Goal: Task Accomplishment & Management: Use online tool/utility

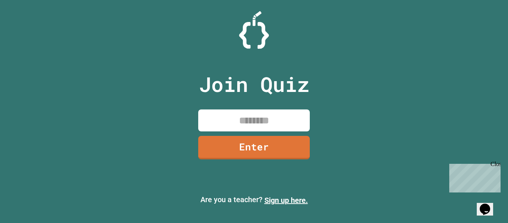
click at [274, 118] on input at bounding box center [254, 120] width 112 height 22
type input "********"
click at [220, 149] on link "Enter" at bounding box center [254, 146] width 110 height 25
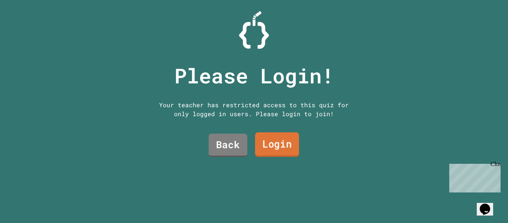
click at [257, 147] on link "Login" at bounding box center [277, 144] width 44 height 25
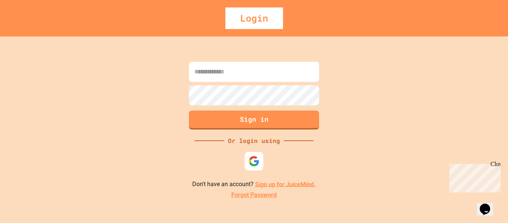
click at [264, 74] on input at bounding box center [254, 72] width 130 height 20
click at [279, 72] on input "**********" at bounding box center [254, 72] width 130 height 20
click at [305, 74] on input "**********" at bounding box center [254, 72] width 130 height 20
type input "**********"
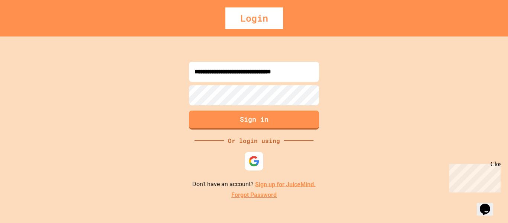
scroll to position [0, 0]
click at [277, 184] on link "Sign up for JuiceMind." at bounding box center [285, 183] width 61 height 7
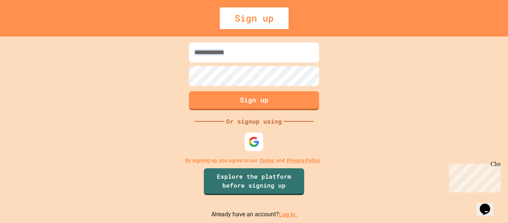
drag, startPoint x: 229, startPoint y: 65, endPoint x: 227, endPoint y: 55, distance: 10.6
click at [227, 55] on form "Sign up" at bounding box center [254, 76] width 134 height 71
click at [227, 55] on input at bounding box center [254, 52] width 130 height 20
type input "**********"
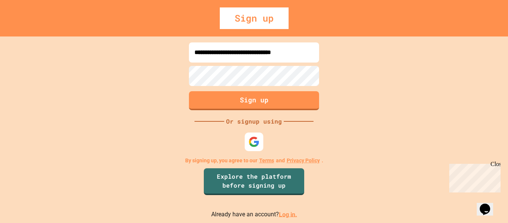
scroll to position [0, 0]
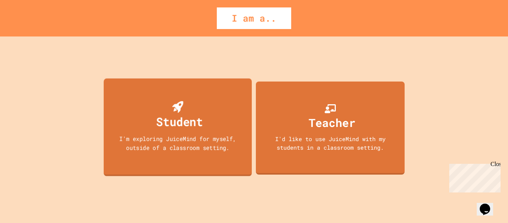
click at [207, 126] on div "Student I'm exploring JuiceMind for myself, outside of a classroom setting." at bounding box center [178, 127] width 148 height 98
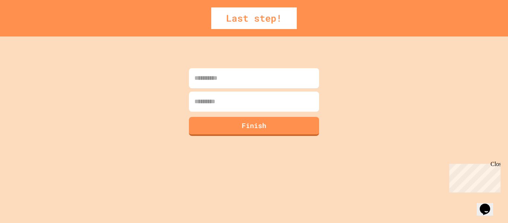
click at [237, 78] on input at bounding box center [254, 78] width 130 height 20
type input "*******"
click at [230, 103] on input at bounding box center [254, 102] width 130 height 20
click at [225, 103] on input at bounding box center [254, 102] width 130 height 20
type input "*****"
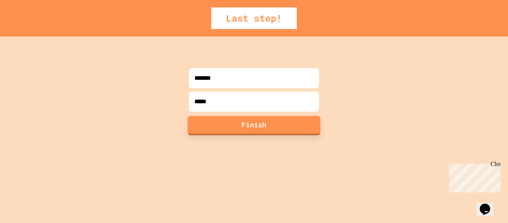
click at [253, 131] on button "Finish" at bounding box center [254, 125] width 133 height 19
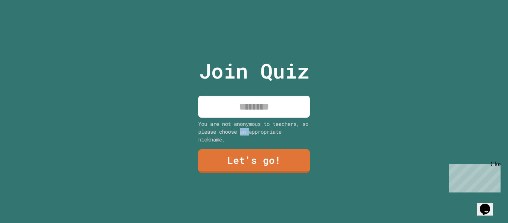
click at [253, 131] on div "You are not anonymous to teachers, so please choose an appropriate nickname." at bounding box center [254, 131] width 112 height 23
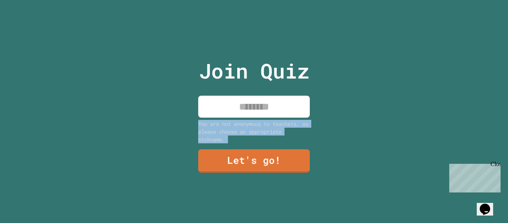
click at [253, 131] on div "You are not anonymous to teachers, so please choose an appropriate nickname." at bounding box center [254, 131] width 112 height 23
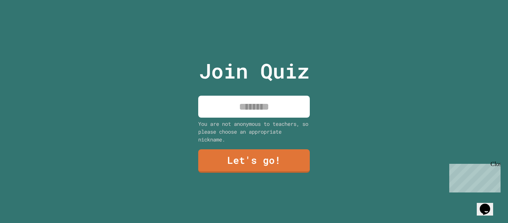
click at [252, 103] on input at bounding box center [254, 107] width 112 height 22
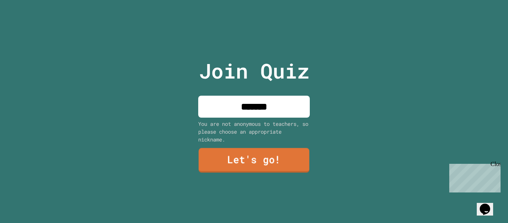
type input "*******"
click at [200, 160] on link "Let's go!" at bounding box center [254, 160] width 111 height 25
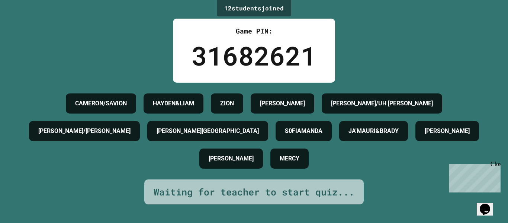
click at [314, 93] on div "[PERSON_NAME]" at bounding box center [283, 103] width 64 height 20
click at [268, 141] on div "[PERSON_NAME][GEOGRAPHIC_DATA]" at bounding box center [207, 131] width 121 height 20
click at [259, 134] on h4 "[PERSON_NAME][GEOGRAPHIC_DATA]" at bounding box center [208, 131] width 102 height 9
click at [323, 135] on h4 "S0FIAMANDA" at bounding box center [304, 131] width 38 height 9
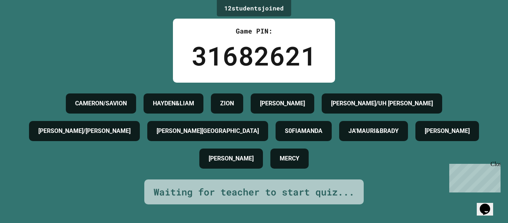
click at [323, 130] on h4 "S0FIAMANDA" at bounding box center [304, 131] width 38 height 9
click at [323, 132] on h4 "S0FIAMANDA" at bounding box center [304, 131] width 38 height 9
click at [268, 126] on div "[PERSON_NAME][GEOGRAPHIC_DATA]" at bounding box center [207, 131] width 121 height 20
click at [268, 121] on div "[PERSON_NAME][GEOGRAPHIC_DATA]" at bounding box center [207, 131] width 121 height 20
click at [259, 135] on h4 "[PERSON_NAME][GEOGRAPHIC_DATA]" at bounding box center [208, 131] width 102 height 9
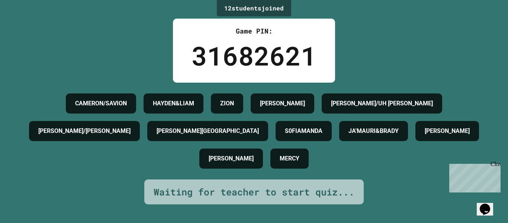
click at [259, 132] on h4 "[PERSON_NAME][GEOGRAPHIC_DATA]" at bounding box center [208, 131] width 102 height 9
click at [259, 131] on h4 "[PERSON_NAME][GEOGRAPHIC_DATA]" at bounding box center [208, 131] width 102 height 9
click at [259, 130] on h4 "[PERSON_NAME][GEOGRAPHIC_DATA]" at bounding box center [208, 131] width 102 height 9
click at [259, 132] on h4 "[PERSON_NAME][GEOGRAPHIC_DATA]" at bounding box center [208, 131] width 102 height 9
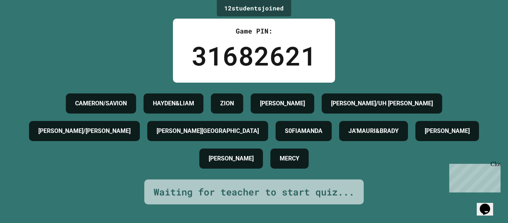
click at [259, 134] on h4 "[PERSON_NAME][GEOGRAPHIC_DATA]" at bounding box center [208, 131] width 102 height 9
click at [259, 131] on h4 "[PERSON_NAME][GEOGRAPHIC_DATA]" at bounding box center [208, 131] width 102 height 9
click at [259, 128] on h4 "[PERSON_NAME][GEOGRAPHIC_DATA]" at bounding box center [208, 131] width 102 height 9
click at [268, 125] on div "[PERSON_NAME][GEOGRAPHIC_DATA]" at bounding box center [207, 131] width 121 height 20
click at [268, 131] on div "[PERSON_NAME][GEOGRAPHIC_DATA]" at bounding box center [207, 131] width 121 height 20
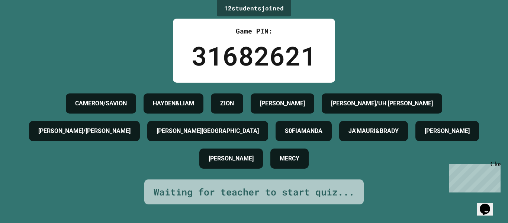
click at [268, 141] on div "[PERSON_NAME][GEOGRAPHIC_DATA]" at bounding box center [207, 131] width 121 height 20
click at [259, 135] on h4 "[PERSON_NAME][GEOGRAPHIC_DATA]" at bounding box center [208, 131] width 102 height 9
click at [268, 137] on div "[PERSON_NAME][GEOGRAPHIC_DATA]" at bounding box center [207, 131] width 121 height 20
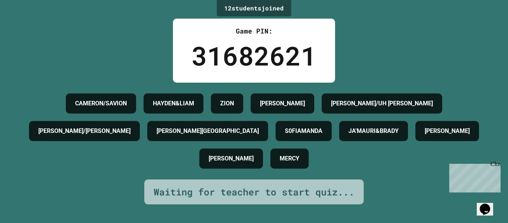
click at [323, 130] on h4 "S0FIAMANDA" at bounding box center [304, 131] width 38 height 9
click at [263, 155] on div "[PERSON_NAME]" at bounding box center [231, 158] width 64 height 20
click at [259, 135] on h4 "[PERSON_NAME][GEOGRAPHIC_DATA]" at bounding box center [208, 131] width 102 height 9
click at [268, 121] on div "[PERSON_NAME][GEOGRAPHIC_DATA]" at bounding box center [207, 131] width 121 height 20
click at [259, 135] on h4 "[PERSON_NAME][GEOGRAPHIC_DATA]" at bounding box center [208, 131] width 102 height 9
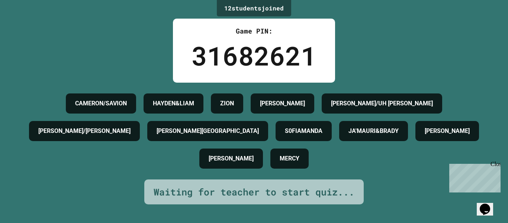
click at [268, 141] on div "[PERSON_NAME][GEOGRAPHIC_DATA]" at bounding box center [207, 131] width 121 height 20
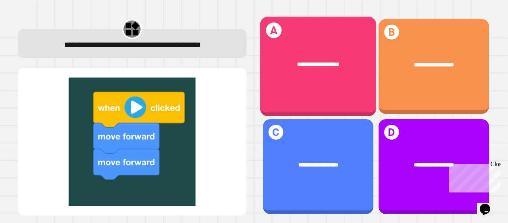
click at [347, 53] on div "**********" at bounding box center [318, 64] width 116 height 32
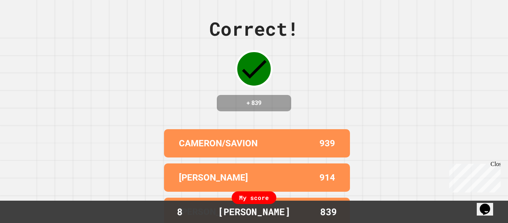
click at [253, 64] on icon at bounding box center [253, 68] width 33 height 33
click at [255, 65] on icon at bounding box center [253, 68] width 33 height 33
click at [258, 198] on div "My score" at bounding box center [254, 197] width 45 height 13
click at [278, 171] on div "[PERSON_NAME] 914" at bounding box center [257, 177] width 186 height 28
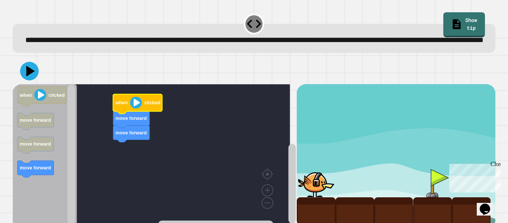
click at [136, 109] on image "Blockly Workspace" at bounding box center [136, 103] width 12 height 12
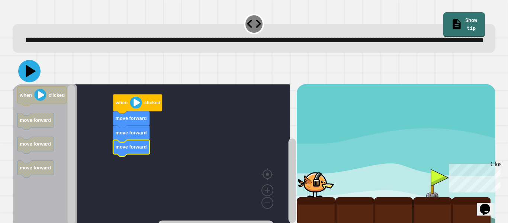
click at [33, 78] on icon at bounding box center [31, 71] width 10 height 13
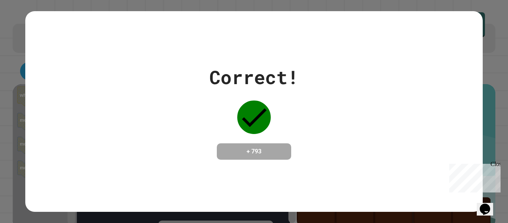
click at [243, 147] on h4 "+ 793" at bounding box center [254, 151] width 60 height 9
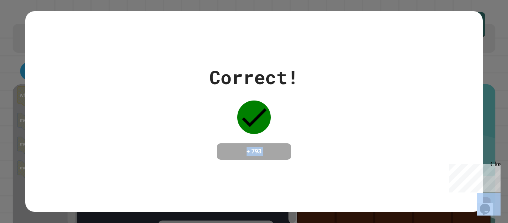
click at [243, 147] on h4 "+ 793" at bounding box center [254, 151] width 60 height 9
click at [85, 47] on div "Correct! + 793" at bounding box center [253, 111] width 457 height 201
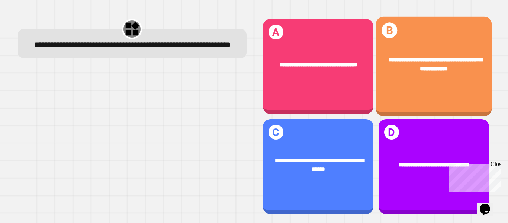
click at [408, 38] on div "**********" at bounding box center [434, 67] width 116 height 100
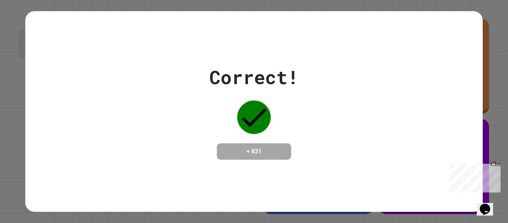
click at [403, 36] on div "Correct! + 831" at bounding box center [253, 111] width 457 height 201
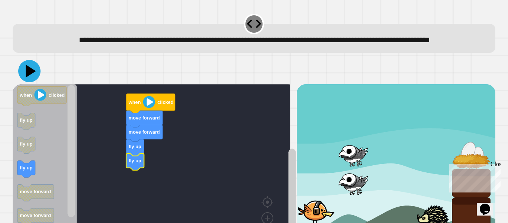
click at [23, 82] on icon at bounding box center [29, 71] width 22 height 22
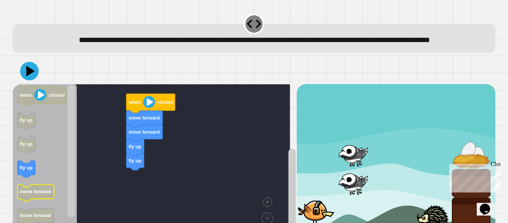
click at [136, 183] on div "fly up fly up move forward move forward when clicked when clicked fly up fly up…" at bounding box center [155, 170] width 284 height 173
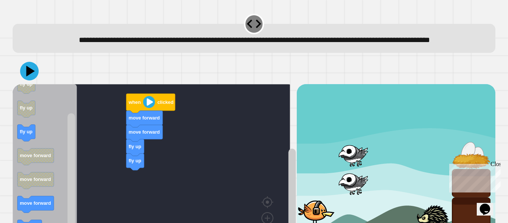
click at [83, 170] on div "fly up fly up move forward move forward when clicked when clicked fly up fly up…" at bounding box center [155, 170] width 284 height 173
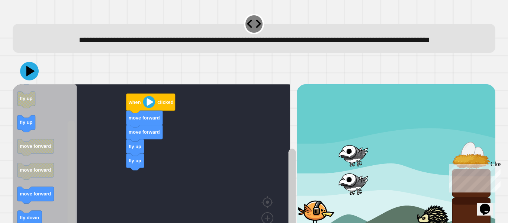
click at [92, 193] on div "fly up fly up move forward move forward when clicked when clicked fly up fly up…" at bounding box center [155, 170] width 284 height 173
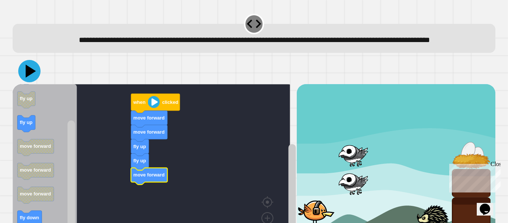
click at [36, 79] on icon at bounding box center [29, 71] width 22 height 22
click at [71, 162] on rect "Blockly Workspace" at bounding box center [71, 187] width 7 height 132
click at [30, 77] on icon at bounding box center [29, 71] width 22 height 22
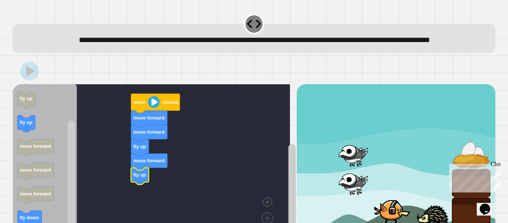
click at [125, 223] on html "**********" at bounding box center [254, 111] width 508 height 223
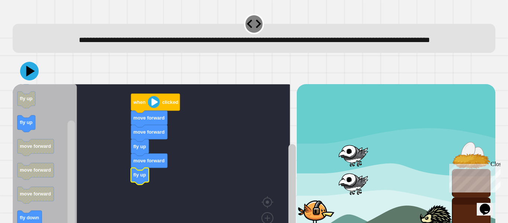
click at [500, 166] on div "Close" at bounding box center [495, 165] width 9 height 9
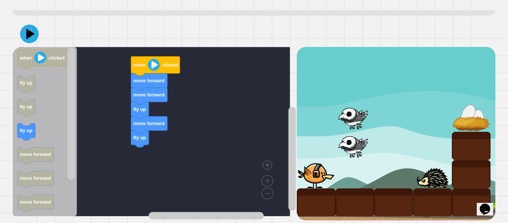
scroll to position [57, 0]
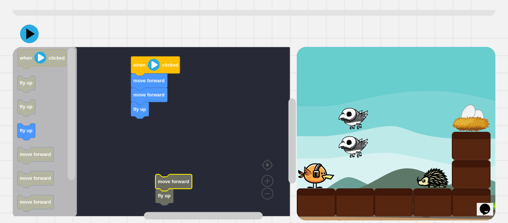
click at [2, 128] on div "**********" at bounding box center [254, 111] width 508 height 223
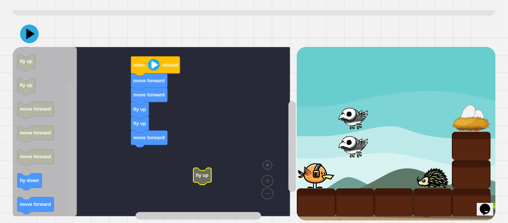
click at [85, 173] on div "fly up fly up move forward move forward move forward when clicked fly up when c…" at bounding box center [155, 133] width 284 height 173
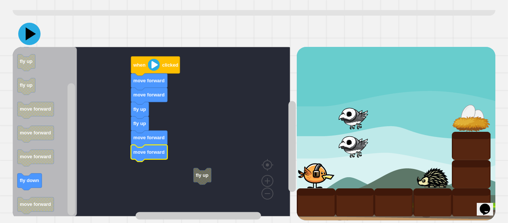
click at [26, 23] on icon at bounding box center [29, 34] width 22 height 22
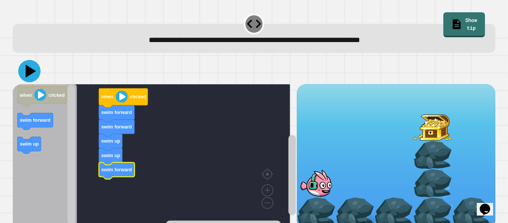
click at [36, 78] on icon at bounding box center [29, 71] width 22 height 22
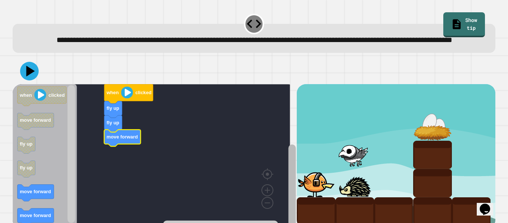
click at [288, 188] on rect "Blockly Workspace" at bounding box center [291, 186] width 7 height 84
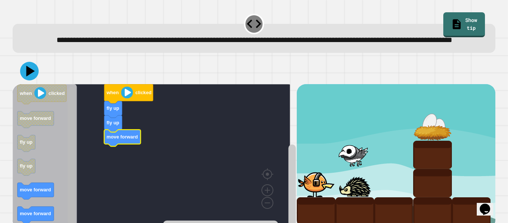
click at [58, 203] on div "when clicked fly up fly up move forward when clicked move forward fly up fly up…" at bounding box center [155, 156] width 284 height 144
click at [64, 213] on div "**********" at bounding box center [254, 116] width 488 height 213
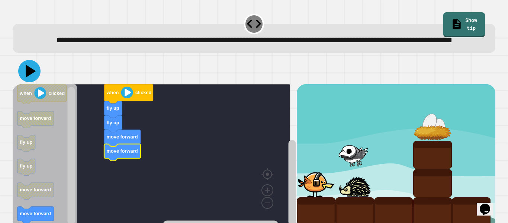
click at [29, 78] on icon at bounding box center [31, 71] width 10 height 13
click at [26, 81] on icon at bounding box center [29, 71] width 22 height 22
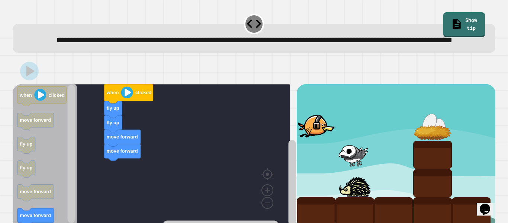
click at [64, 138] on icon "when clicked move forward fly up fly up move forward move forward" at bounding box center [45, 154] width 64 height 141
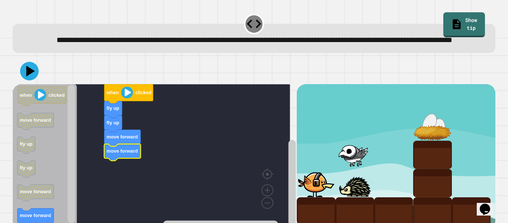
click at [130, 161] on icon "Blockly Workspace" at bounding box center [122, 152] width 36 height 17
click at [74, 154] on rect "Blockly Workspace" at bounding box center [71, 154] width 7 height 138
click at [266, 124] on div "when clicked fly up fly up move forward move forward when clicked move forward …" at bounding box center [155, 156] width 284 height 144
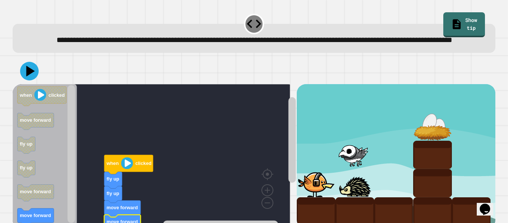
click at [268, 132] on rect "Blockly Workspace" at bounding box center [152, 154] width 278 height 141
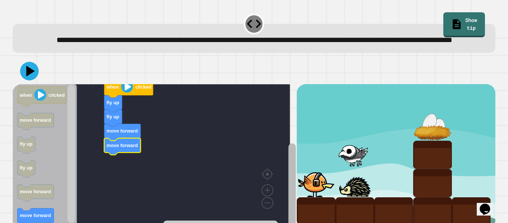
click at [262, 223] on html "**********" at bounding box center [254, 111] width 508 height 223
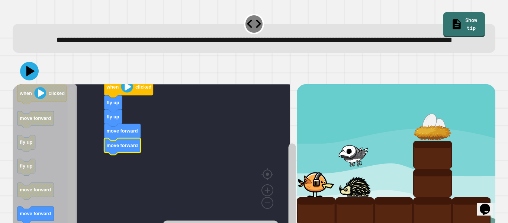
click at [68, 201] on rect "Blockly Workspace" at bounding box center [71, 156] width 7 height 138
click at [73, 185] on div "when clicked fly up fly up move forward move forward when clicked move forward …" at bounding box center [155, 156] width 284 height 144
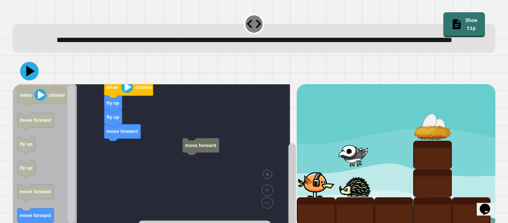
click at [69, 175] on div "when clicked fly up fly up move forward move forward when clicked move forward …" at bounding box center [155, 156] width 284 height 144
click at [83, 124] on div "when clicked fly up fly up move forward move forward when clicked move forward …" at bounding box center [155, 156] width 284 height 144
click at [279, 223] on html "**********" at bounding box center [254, 111] width 508 height 223
click at [275, 223] on html "**********" at bounding box center [254, 111] width 508 height 223
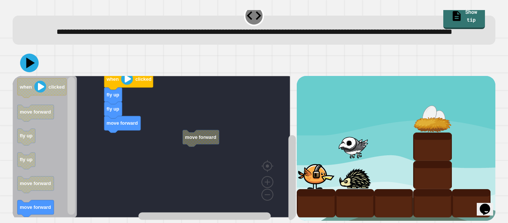
drag, startPoint x: 488, startPoint y: 166, endPoint x: 8, endPoint y: 15, distance: 503.5
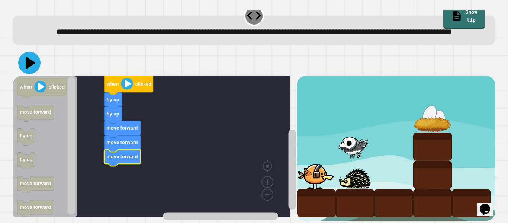
click at [33, 57] on icon at bounding box center [31, 63] width 10 height 13
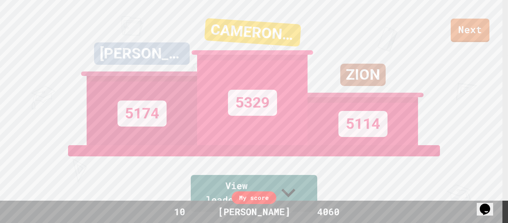
click at [0, 83] on div "Next [PERSON_NAME] 5174 [PERSON_NAME]/SAVION 5329 ZION 5114 View leaderboard" at bounding box center [254, 111] width 508 height 223
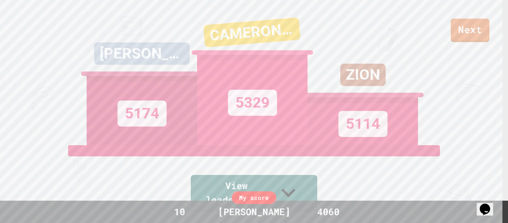
click at [252, 198] on div "My score" at bounding box center [254, 197] width 45 height 13
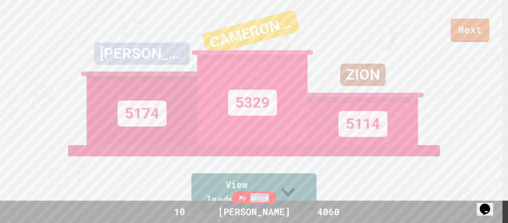
click at [302, 189] on icon at bounding box center [289, 191] width 28 height 29
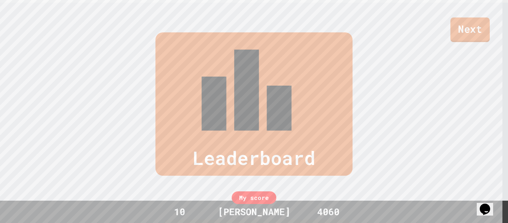
click at [467, 31] on link "Next" at bounding box center [470, 29] width 39 height 25
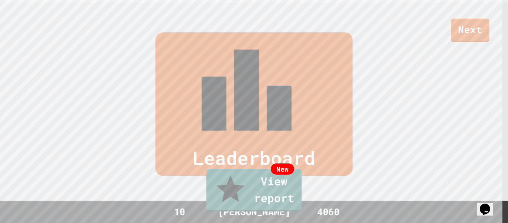
type textarea "**********"
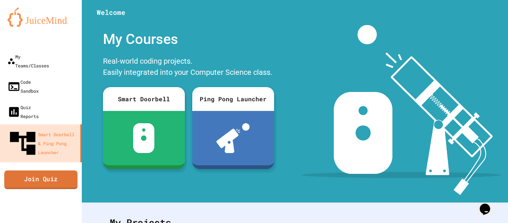
click at [57, 170] on link "Join Quiz" at bounding box center [40, 179] width 73 height 19
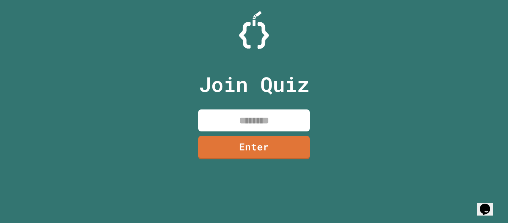
drag, startPoint x: 270, startPoint y: 122, endPoint x: 258, endPoint y: 123, distance: 11.5
drag, startPoint x: 258, startPoint y: 123, endPoint x: 241, endPoint y: 123, distance: 16.7
click at [241, 123] on input at bounding box center [254, 120] width 112 height 22
type input "********"
click at [241, 141] on link "Enter" at bounding box center [254, 146] width 110 height 25
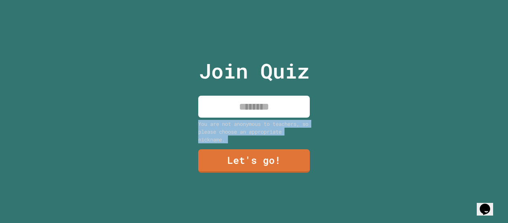
click at [241, 141] on div "Join Quiz You are not anonymous to teachers, so please choose an appropriate ni…" at bounding box center [254, 111] width 125 height 223
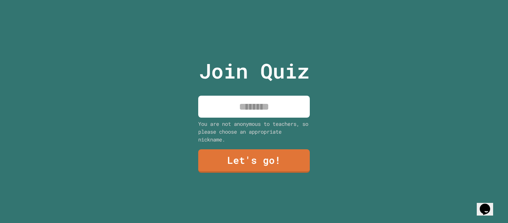
drag, startPoint x: 164, startPoint y: 163, endPoint x: 132, endPoint y: 74, distance: 94.5
click at [132, 74] on div "Join Quiz You are not anonymous to teachers, so please choose an appropriate ni…" at bounding box center [254, 111] width 508 height 223
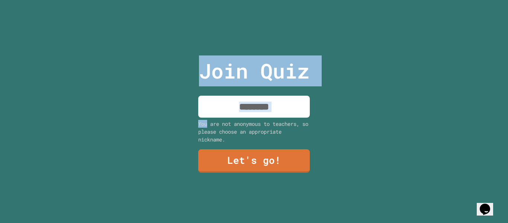
drag, startPoint x: 132, startPoint y: 74, endPoint x: 171, endPoint y: 104, distance: 49.6
click at [171, 104] on div "Join Quiz You are not anonymous to teachers, so please choose an appropriate ni…" at bounding box center [254, 111] width 508 height 223
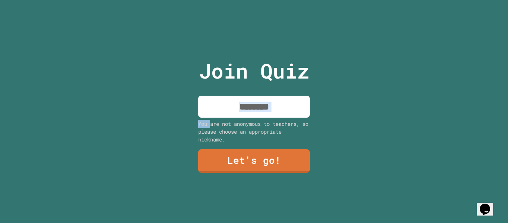
click at [171, 104] on div "Join Quiz You are not anonymous to teachers, so please choose an appropriate ni…" at bounding box center [254, 111] width 508 height 223
click at [220, 106] on input at bounding box center [254, 107] width 112 height 22
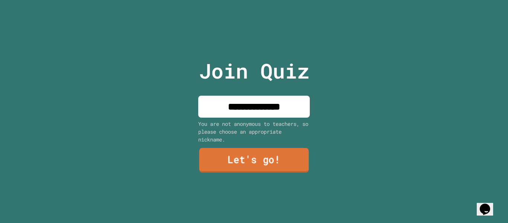
type input "**********"
click at [207, 164] on link "Let's go!" at bounding box center [254, 160] width 110 height 25
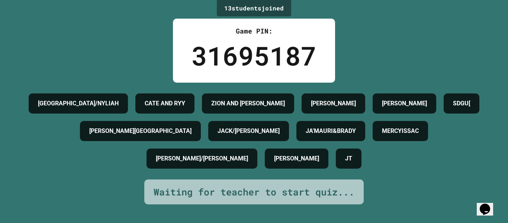
drag, startPoint x: 430, startPoint y: 154, endPoint x: 480, endPoint y: 58, distance: 108.3
click at [480, 58] on div "13 student s joined Game PIN: 31695187 [PERSON_NAME]/[PERSON_NAME] AND [PERSON_…" at bounding box center [254, 111] width 508 height 223
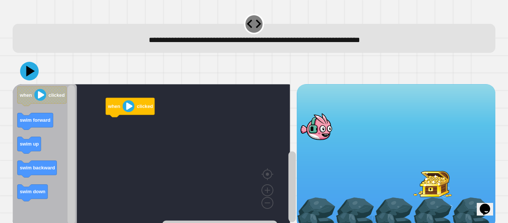
scroll to position [17, 0]
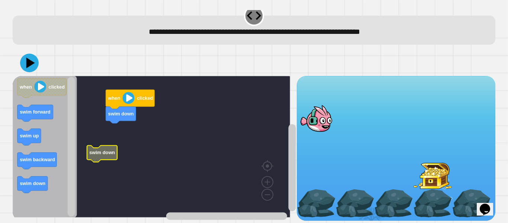
click at [113, 150] on text "swim down" at bounding box center [102, 153] width 26 height 6
click at [155, 124] on rect "Blockly Workspace" at bounding box center [152, 146] width 278 height 141
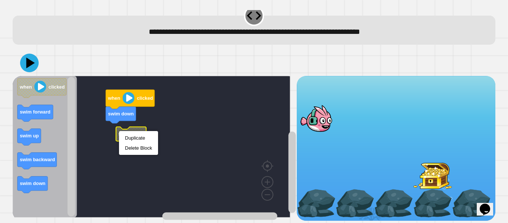
click at [178, 115] on rect "Blockly Workspace" at bounding box center [152, 146] width 278 height 141
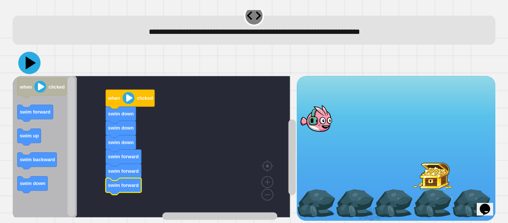
click at [23, 52] on icon at bounding box center [29, 63] width 22 height 22
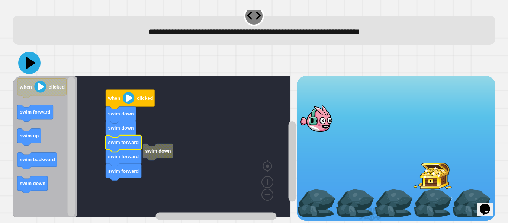
click at [29, 52] on icon at bounding box center [29, 63] width 22 height 22
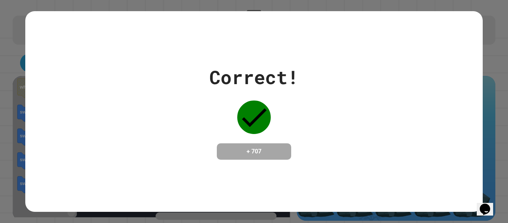
click at [425, 48] on div "Correct! + 707" at bounding box center [253, 111] width 457 height 201
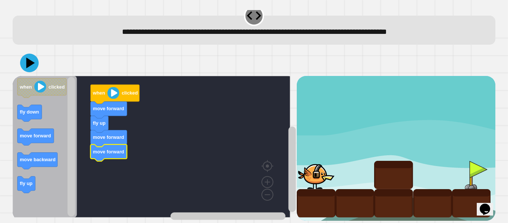
click at [113, 149] on text "move forward" at bounding box center [108, 152] width 31 height 6
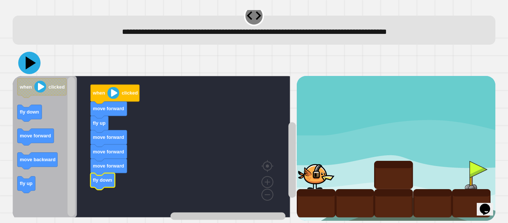
click at [26, 57] on icon at bounding box center [29, 63] width 22 height 22
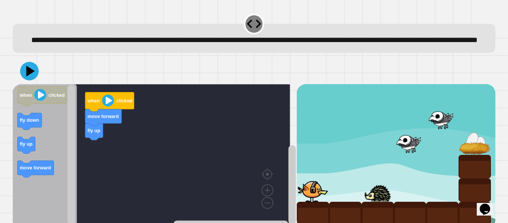
scroll to position [29, 0]
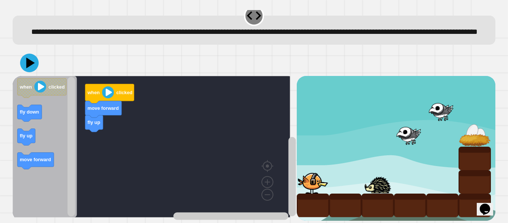
click at [77, 138] on div "fly up move forward when clicked when clicked fly down fly up move forward" at bounding box center [155, 148] width 284 height 144
click at [97, 147] on div "fly up move forward move forward when clicked when clicked fly down fly up move…" at bounding box center [155, 148] width 284 height 144
click at [31, 101] on icon "when clicked fly down fly up move forward" at bounding box center [45, 146] width 64 height 141
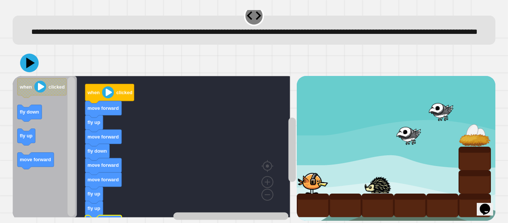
click at [31, 54] on icon at bounding box center [29, 63] width 19 height 19
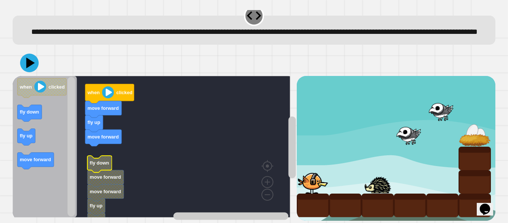
click at [104, 160] on text "fly down" at bounding box center [99, 163] width 19 height 6
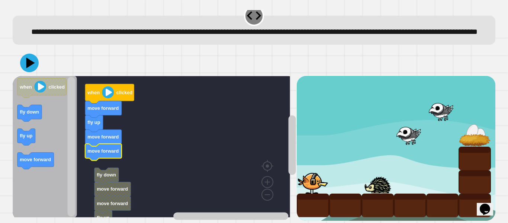
click at [91, 152] on g "fly down move forward move forward fly up fly up move forward fly up move forwa…" at bounding box center [155, 166] width 285 height 180
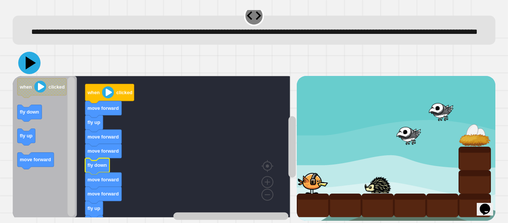
click at [32, 60] on icon at bounding box center [29, 63] width 22 height 22
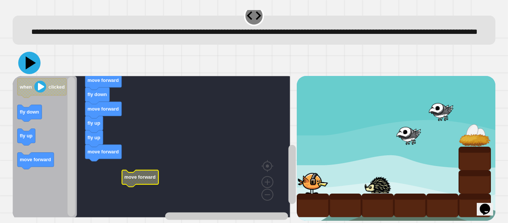
click at [29, 52] on icon at bounding box center [29, 63] width 22 height 22
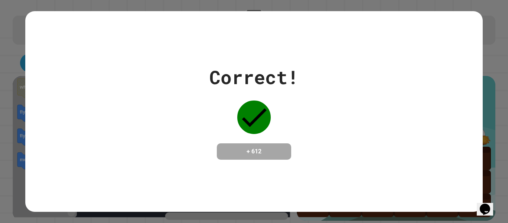
click at [451, 160] on div "Correct! + 612" at bounding box center [253, 111] width 457 height 201
click at [493, 203] on button "Opens Chat This icon Opens the chat window." at bounding box center [485, 209] width 16 height 13
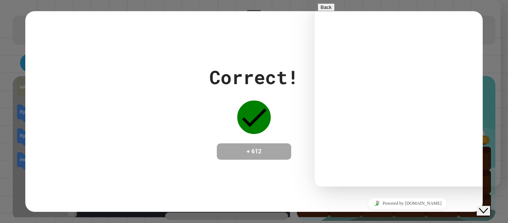
click at [488, 208] on icon "Close Chat This icon closes the chat window." at bounding box center [483, 210] width 9 height 9
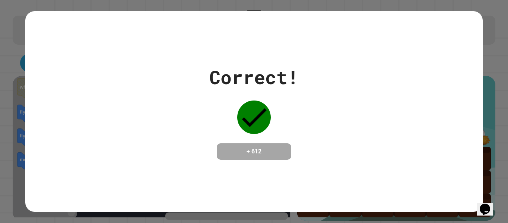
drag, startPoint x: 221, startPoint y: 110, endPoint x: 189, endPoint y: 148, distance: 49.7
click at [187, 153] on div "Correct! + 612" at bounding box center [253, 111] width 457 height 96
drag, startPoint x: 194, startPoint y: 148, endPoint x: 240, endPoint y: 211, distance: 78.3
click at [240, 211] on div "Correct! + 612" at bounding box center [254, 111] width 508 height 223
drag, startPoint x: 240, startPoint y: 211, endPoint x: 209, endPoint y: 61, distance: 153.8
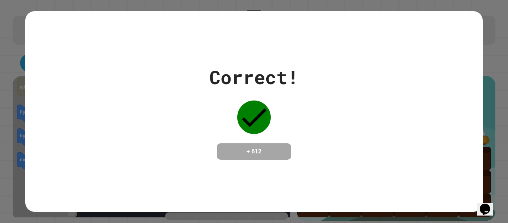
click at [209, 63] on div "Correct!" at bounding box center [253, 77] width 89 height 28
click at [55, 140] on div "Correct! + 612" at bounding box center [253, 111] width 457 height 96
click at [59, 125] on div "Correct! + 612" at bounding box center [253, 111] width 457 height 96
click at [47, 138] on div "Correct! + 612" at bounding box center [253, 111] width 457 height 96
click at [35, 139] on div "Correct! + 612" at bounding box center [253, 111] width 457 height 96
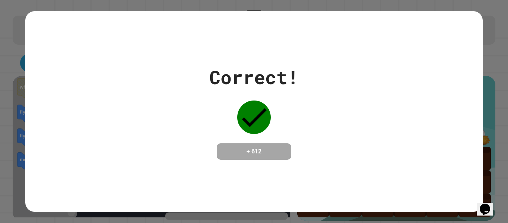
click at [438, 131] on div "Correct! + 612" at bounding box center [253, 111] width 457 height 96
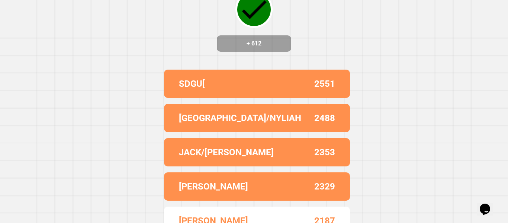
scroll to position [87, 0]
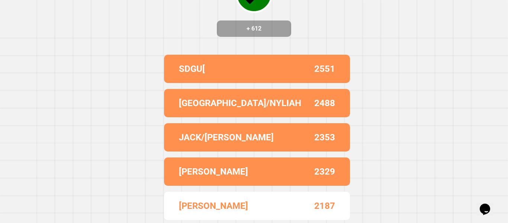
click at [155, 84] on div "Correct! + 612 SDGU[ 2551 [PERSON_NAME]/NYLIAH 2488 JACK/[PERSON_NAME] 2353 [PE…" at bounding box center [254, 37] width 508 height 223
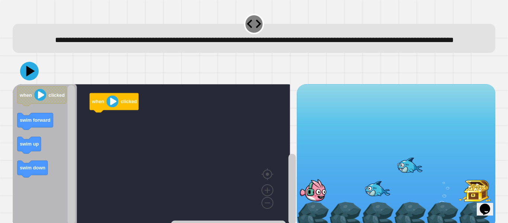
scroll to position [29, 0]
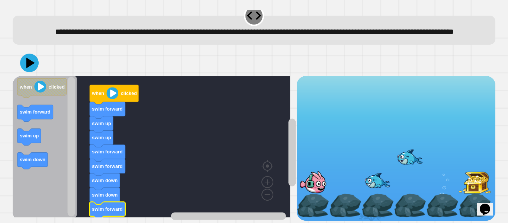
click at [121, 85] on icon "Blockly Workspace" at bounding box center [114, 94] width 49 height 19
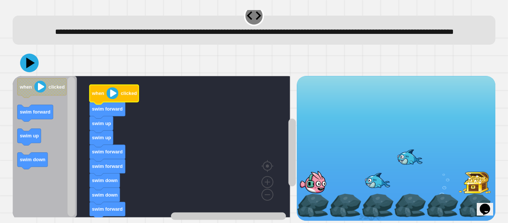
click at [26, 60] on icon at bounding box center [29, 63] width 19 height 19
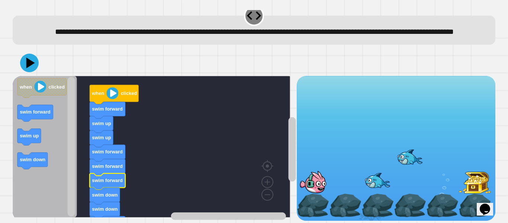
click at [32, 54] on icon at bounding box center [29, 63] width 19 height 19
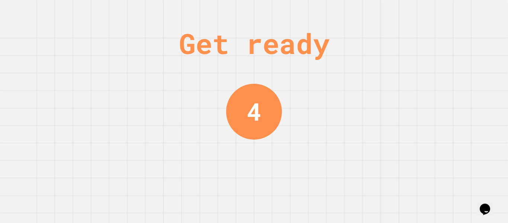
scroll to position [0, 0]
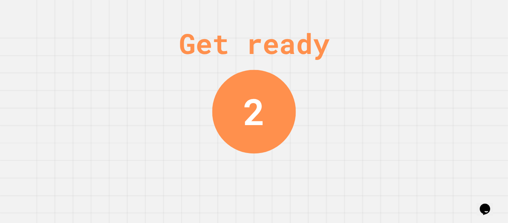
click at [51, 169] on div "Get ready 2" at bounding box center [254, 111] width 508 height 223
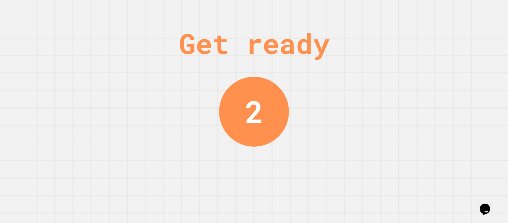
click at [35, 158] on div "Get ready 2" at bounding box center [254, 111] width 508 height 223
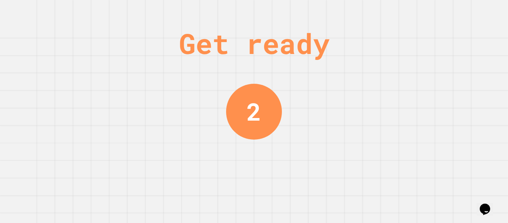
click at [46, 123] on div "Get ready 2" at bounding box center [254, 111] width 508 height 223
click at [34, 124] on div "Get ready 2" at bounding box center [254, 111] width 508 height 223
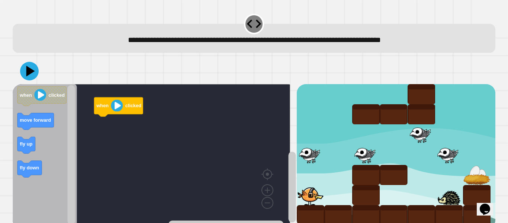
scroll to position [17, 0]
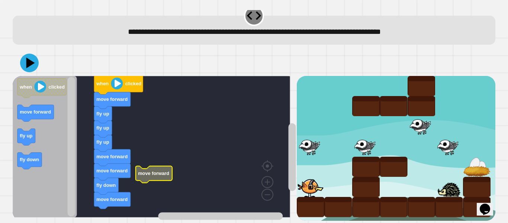
click at [363, 137] on div at bounding box center [366, 147] width 28 height 20
click at [368, 137] on div at bounding box center [366, 147] width 28 height 20
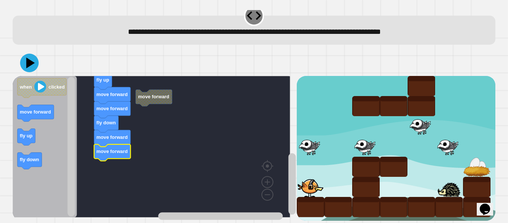
click at [32, 54] on icon at bounding box center [29, 63] width 19 height 19
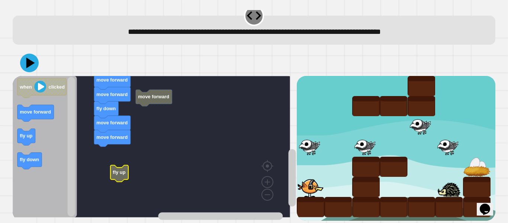
click at [30, 54] on icon at bounding box center [29, 63] width 19 height 19
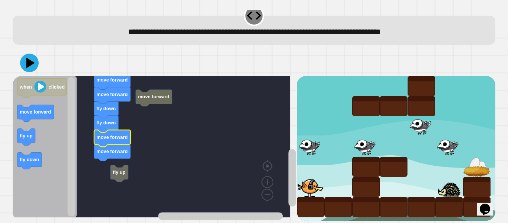
click at [104, 134] on text "move forward" at bounding box center [112, 137] width 31 height 6
click at [26, 52] on button at bounding box center [29, 63] width 22 height 22
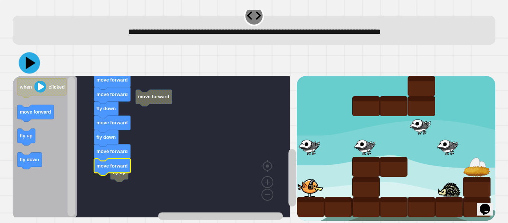
click at [30, 52] on icon at bounding box center [29, 62] width 21 height 21
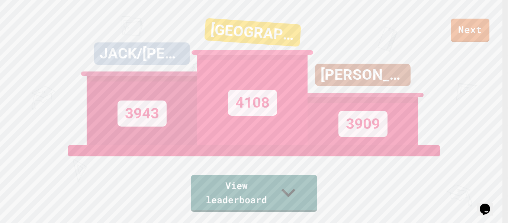
click at [201, 202] on link "View leaderboard" at bounding box center [254, 193] width 127 height 37
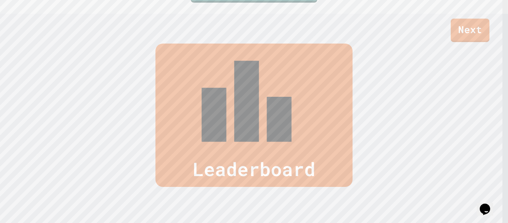
scroll to position [208, 0]
click at [463, 29] on link "Next" at bounding box center [470, 30] width 39 height 23
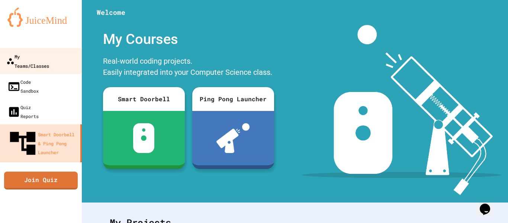
drag, startPoint x: 367, startPoint y: 45, endPoint x: 30, endPoint y: 49, distance: 336.8
click at [30, 49] on link "My Teams/Classes" at bounding box center [41, 61] width 84 height 26
